Goal: Information Seeking & Learning: Learn about a topic

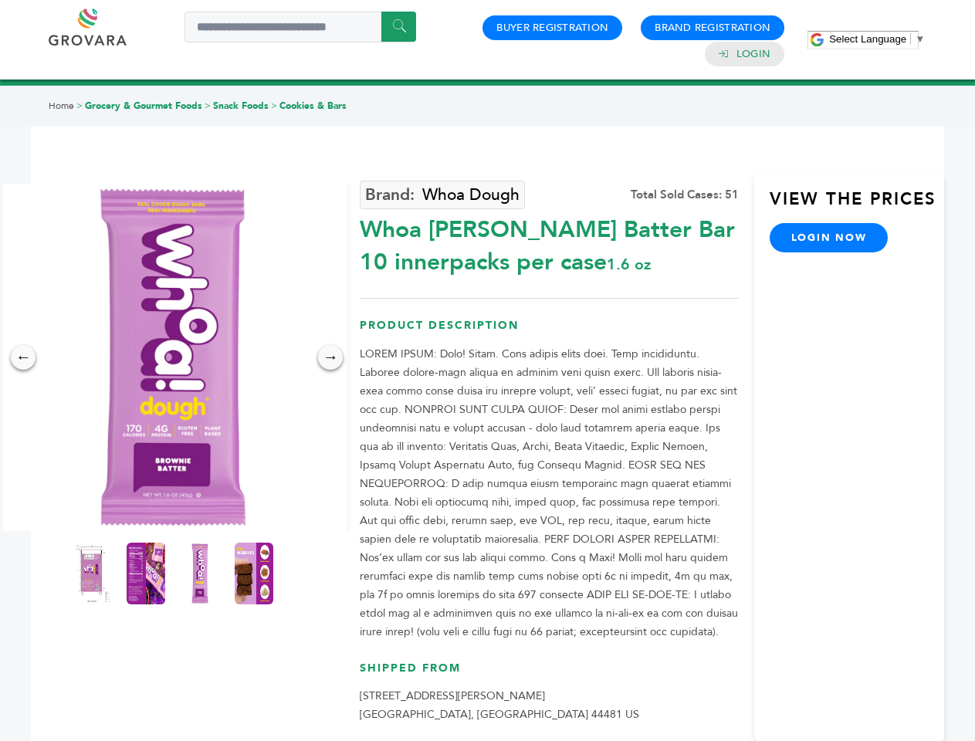
click at [877, 39] on span "Select Language" at bounding box center [867, 39] width 77 height 12
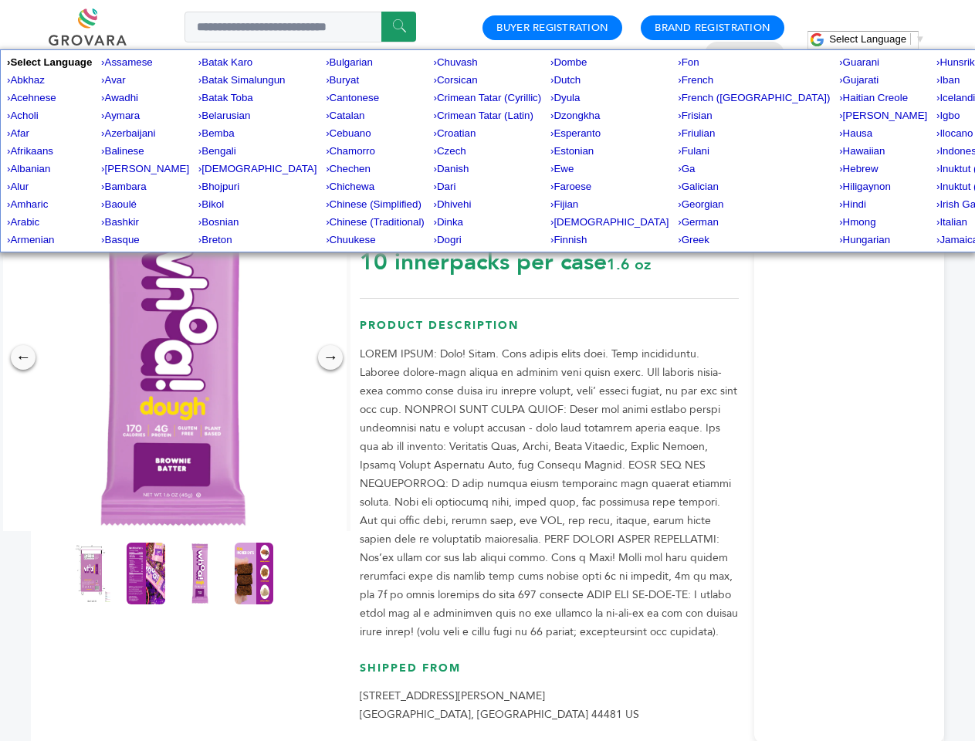
click at [173, 358] on img at bounding box center [173, 358] width 348 height 348
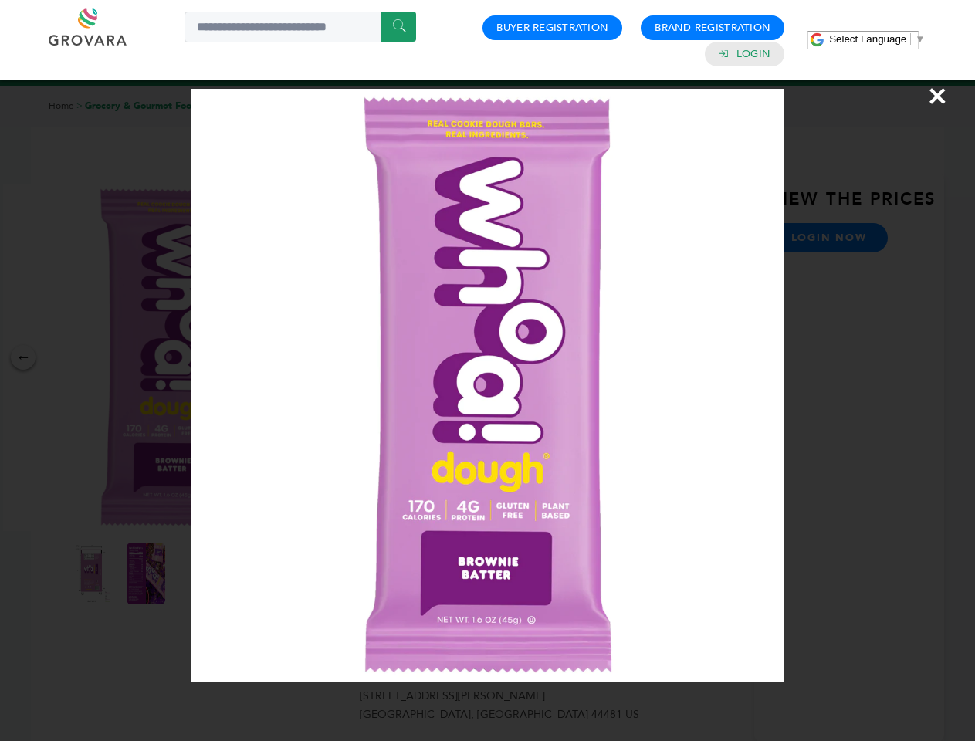
click at [23, 358] on div "×" at bounding box center [487, 370] width 975 height 741
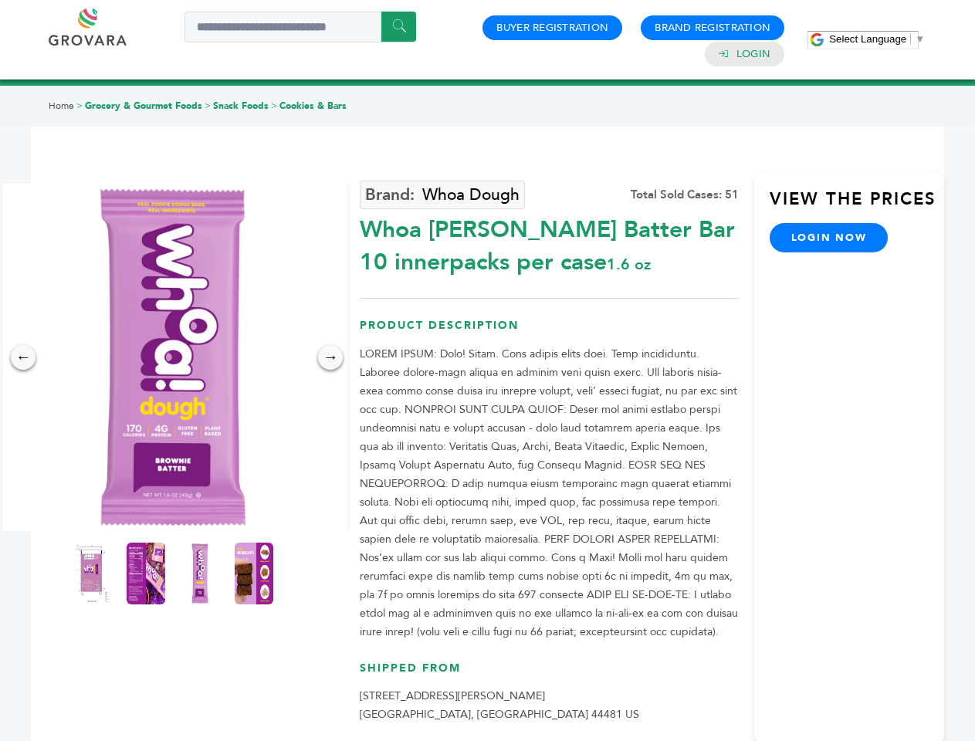
click at [331, 358] on div "→" at bounding box center [330, 357] width 25 height 25
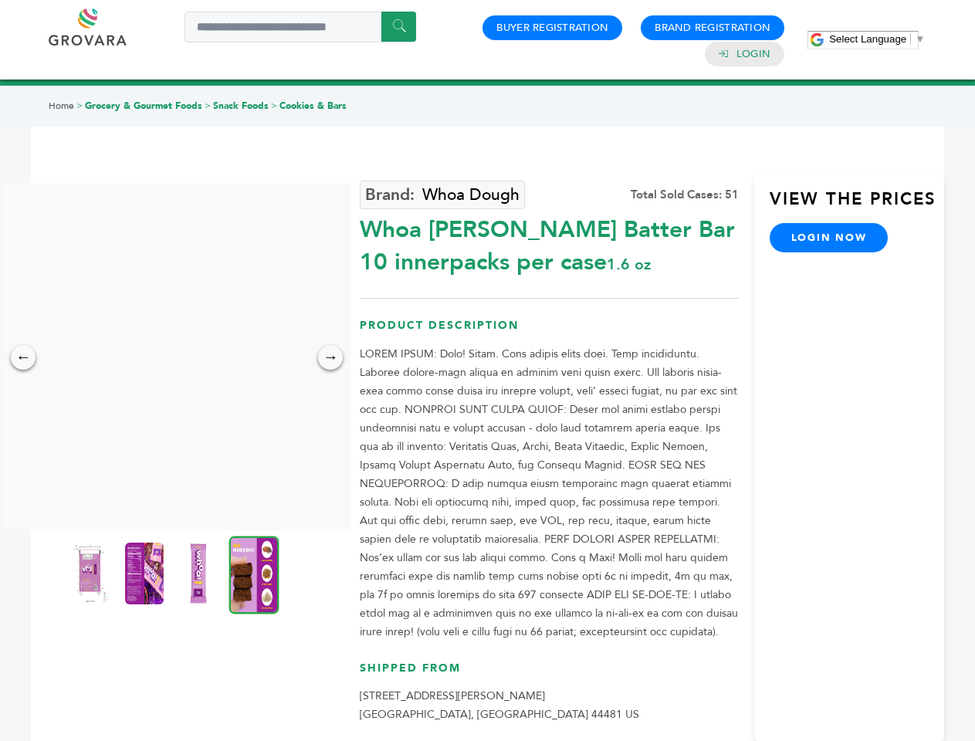
click at [92, 574] on img at bounding box center [90, 574] width 39 height 62
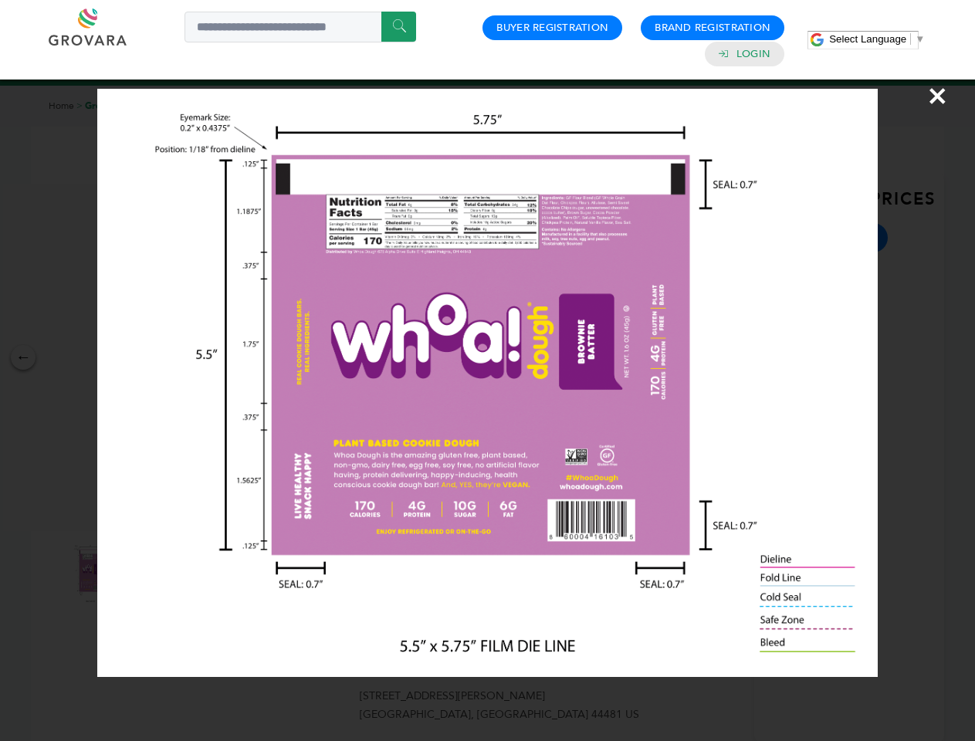
click at [146, 574] on div "×" at bounding box center [487, 370] width 975 height 741
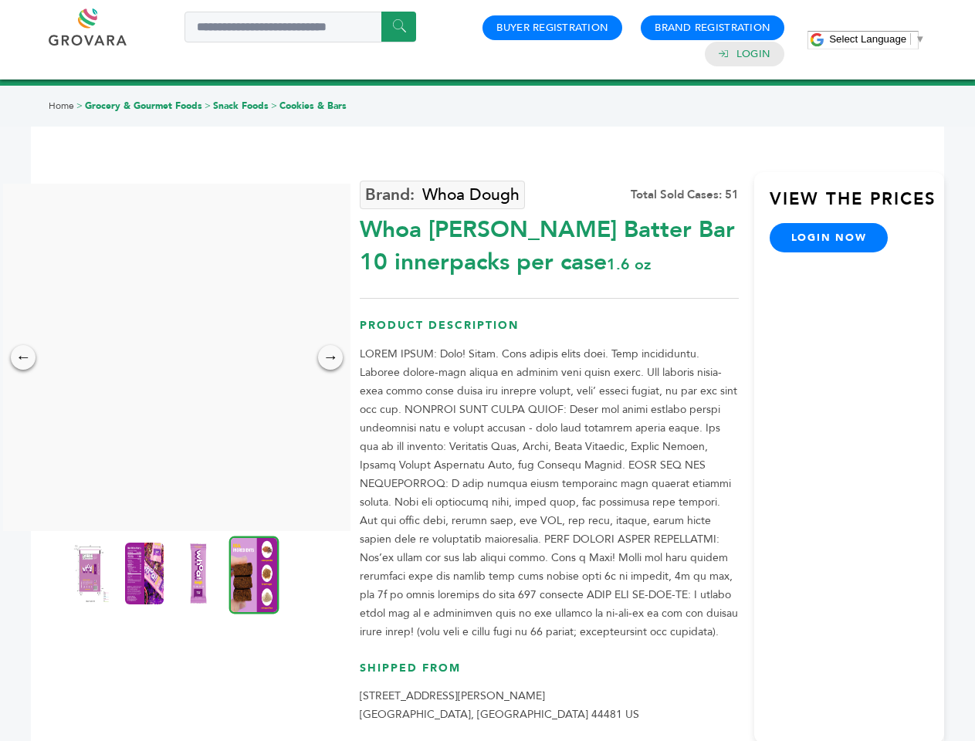
click at [200, 574] on img at bounding box center [198, 574] width 39 height 62
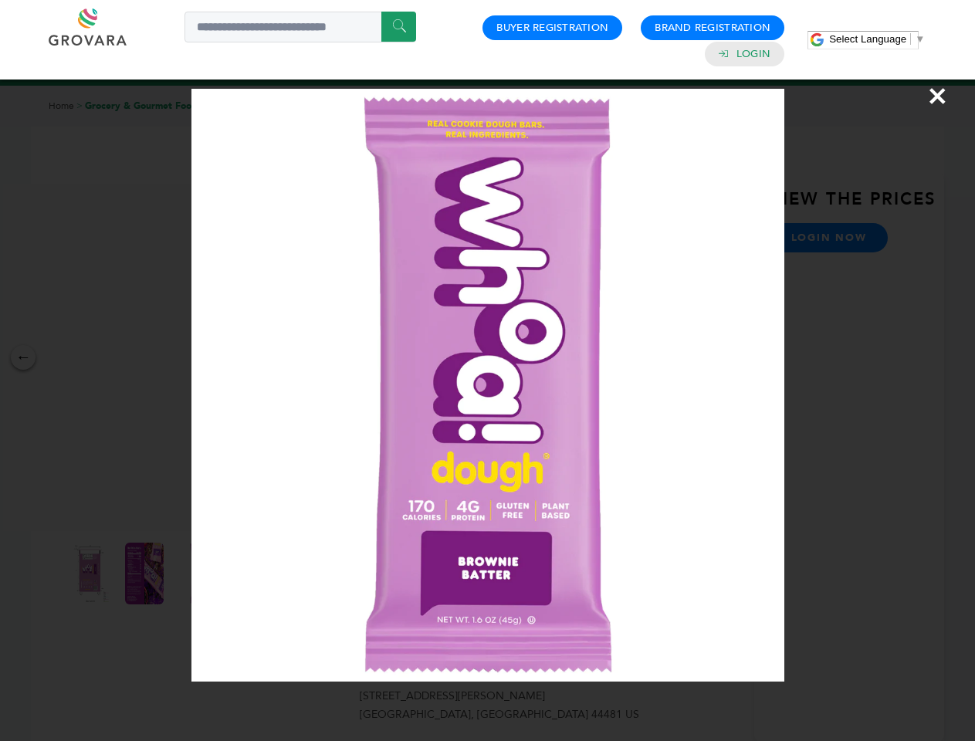
click at [254, 574] on div "×" at bounding box center [487, 370] width 975 height 741
